Goal: Find specific page/section: Find specific page/section

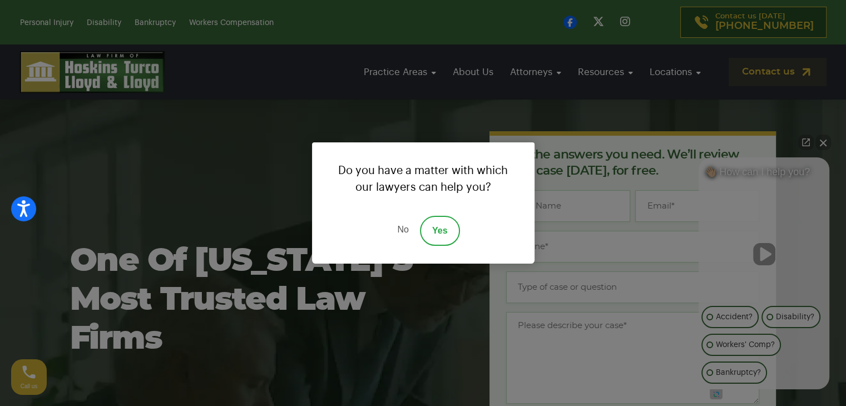
click at [404, 232] on link "No" at bounding box center [402, 231] width 33 height 30
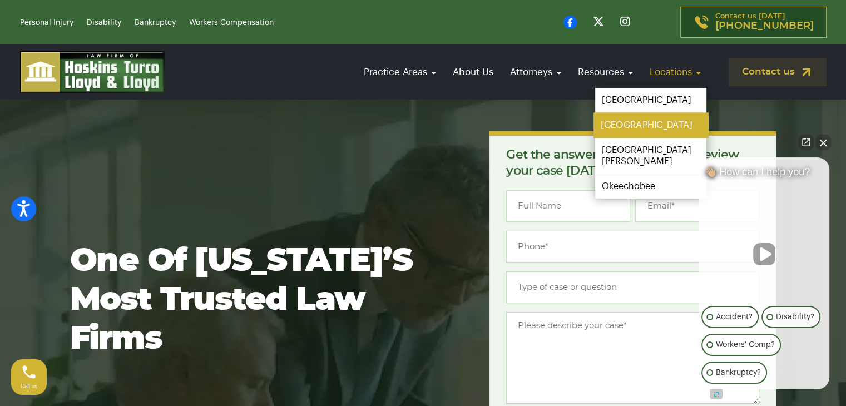
click at [631, 125] on link "[GEOGRAPHIC_DATA]" at bounding box center [650, 125] width 115 height 25
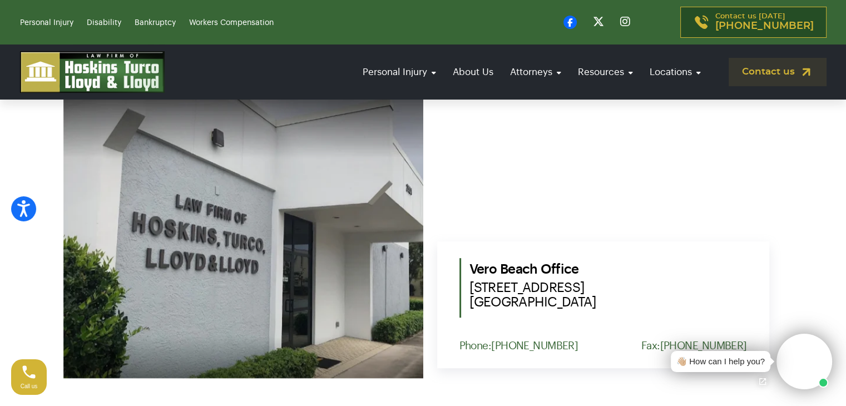
scroll to position [501, 0]
